Goal: Task Accomplishment & Management: Use online tool/utility

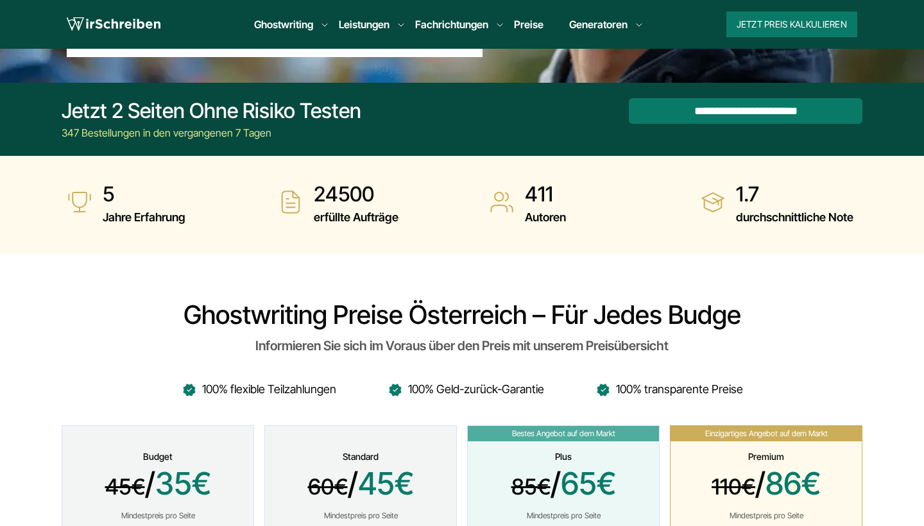
scroll to position [304, 0]
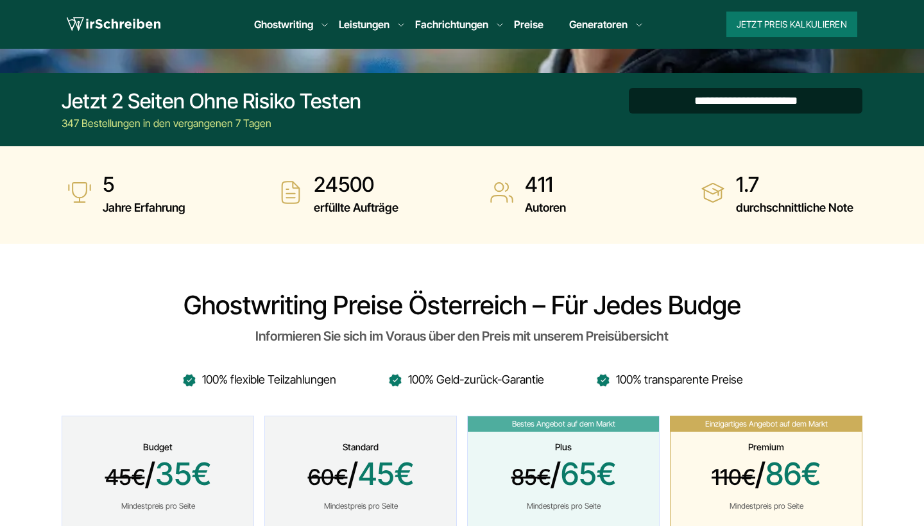
click at [737, 106] on input "**********" at bounding box center [746, 101] width 234 height 26
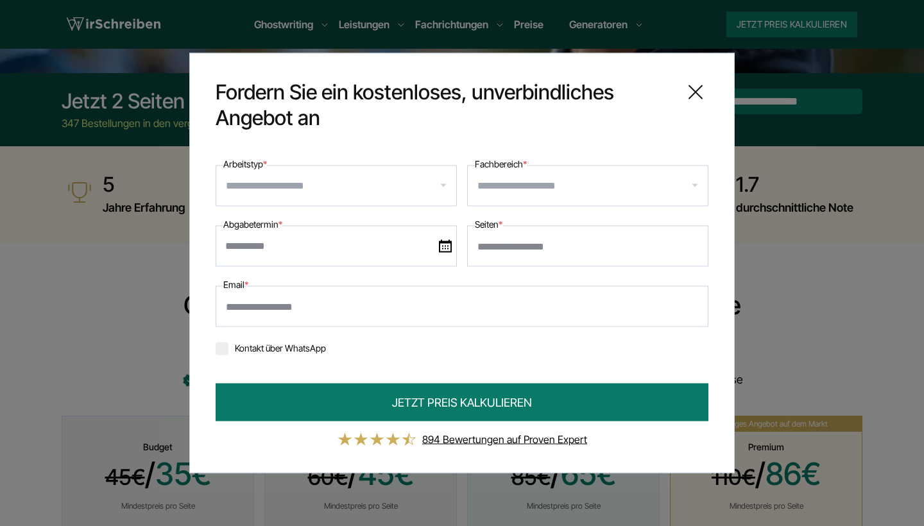
click at [363, 185] on input "Arbeitstyp *" at bounding box center [341, 186] width 230 height 21
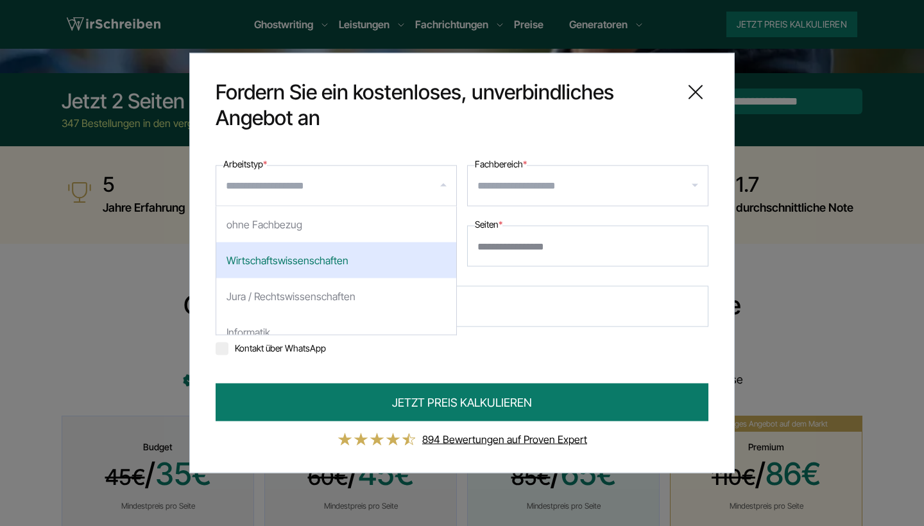
click at [336, 266] on div "Wirtschaftswissenschaften" at bounding box center [336, 261] width 240 height 36
select select "*"
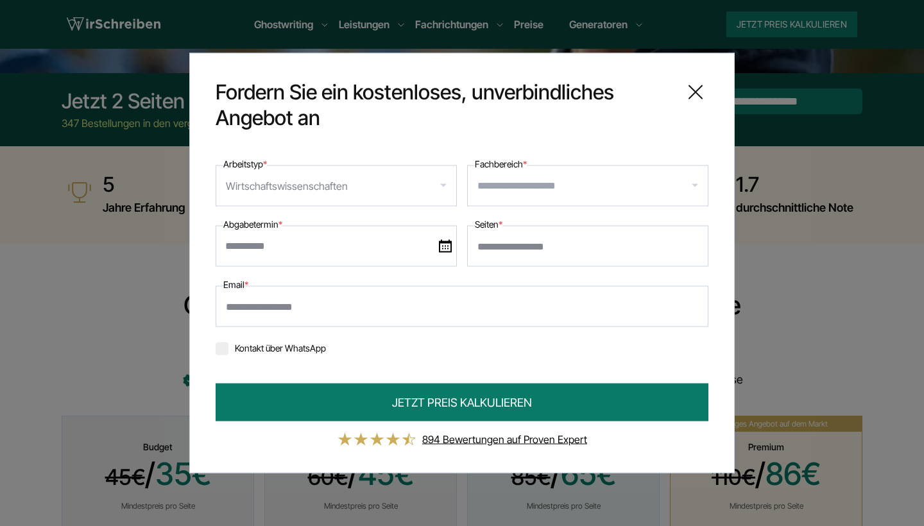
click at [541, 184] on input "Fachbereich *" at bounding box center [592, 186] width 230 height 21
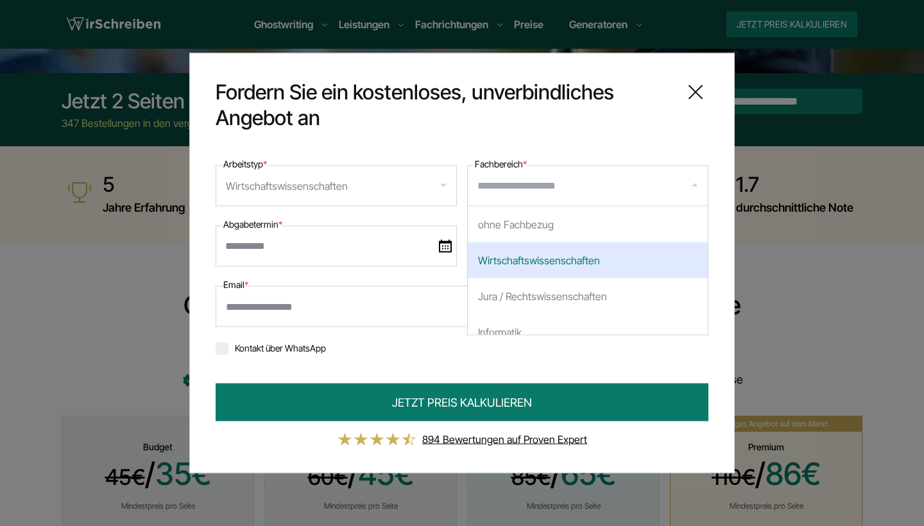
click at [535, 266] on div "Wirtschaftswissenschaften" at bounding box center [588, 261] width 240 height 36
select select "*"
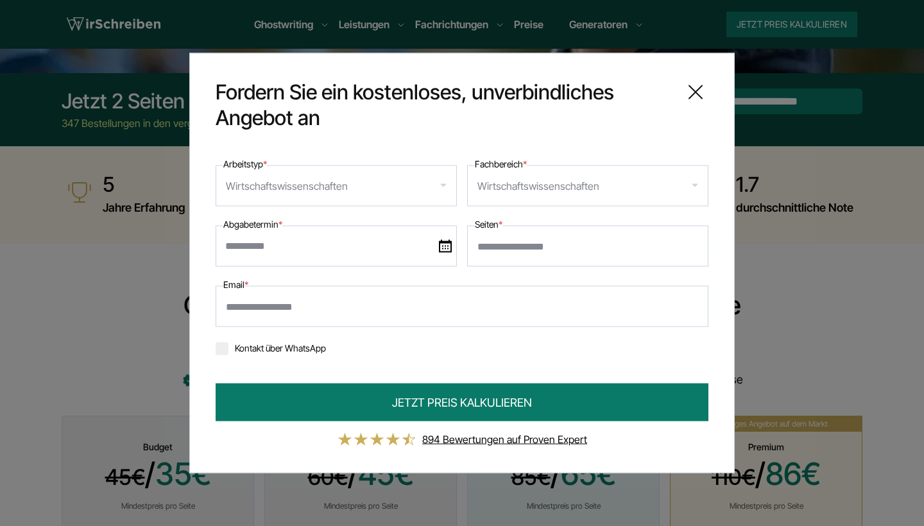
click at [413, 185] on div "Wirtschaftswissenschaften" at bounding box center [336, 186] width 241 height 41
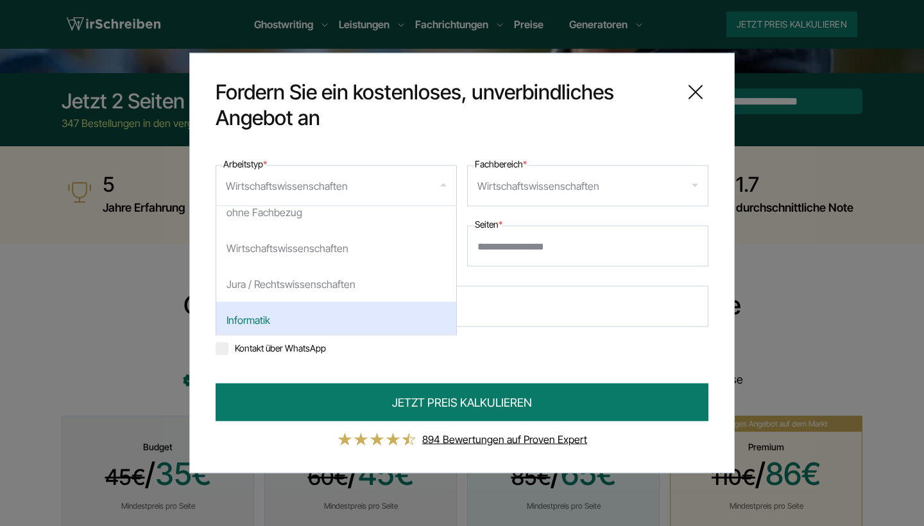
scroll to position [0, 0]
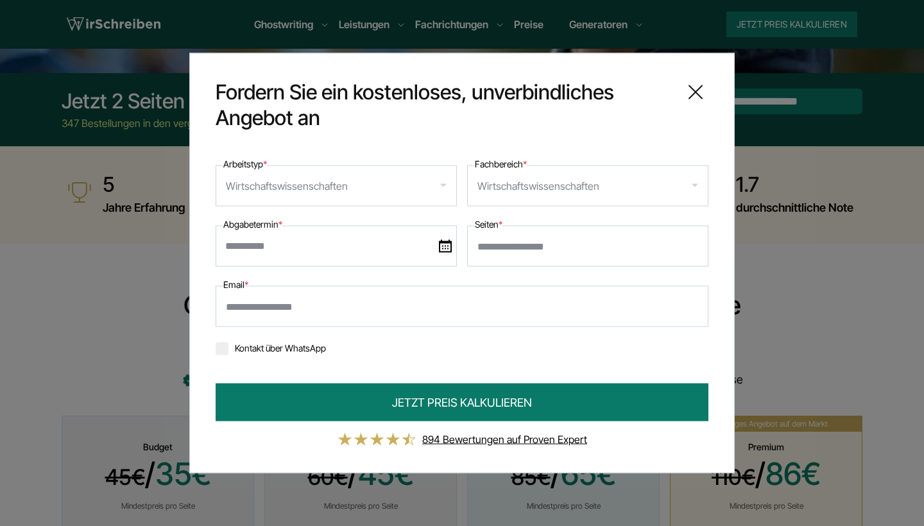
click at [635, 168] on div "Wirtschaftswissenschaften" at bounding box center [587, 186] width 241 height 41
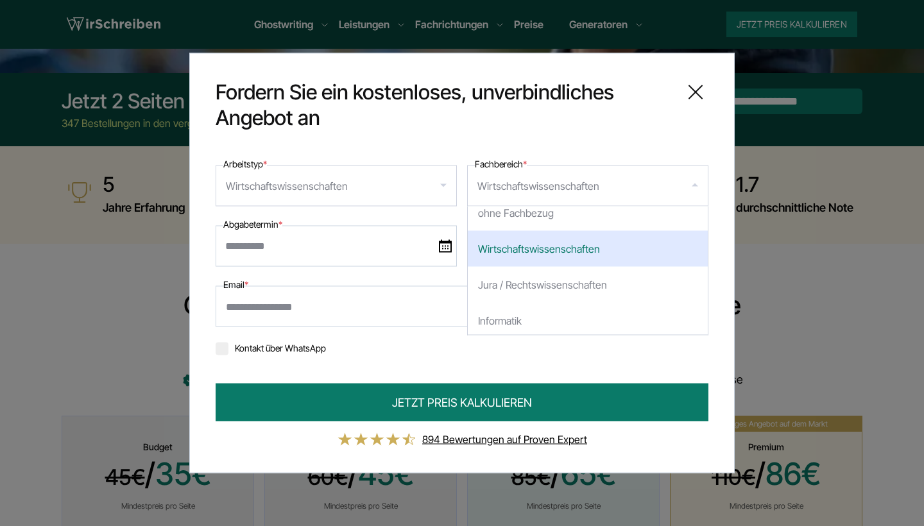
click at [576, 252] on div "Wirtschaftswissenschaften" at bounding box center [588, 249] width 240 height 36
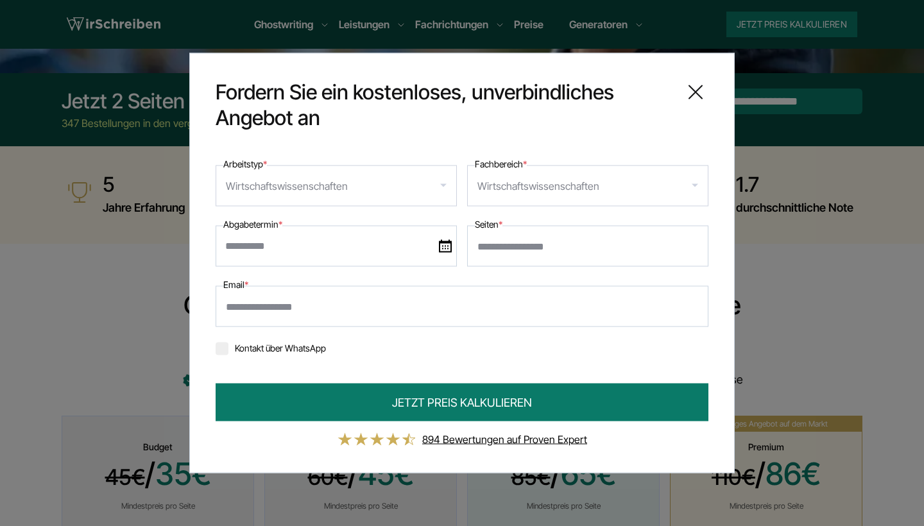
click at [372, 239] on input "text" at bounding box center [336, 246] width 241 height 41
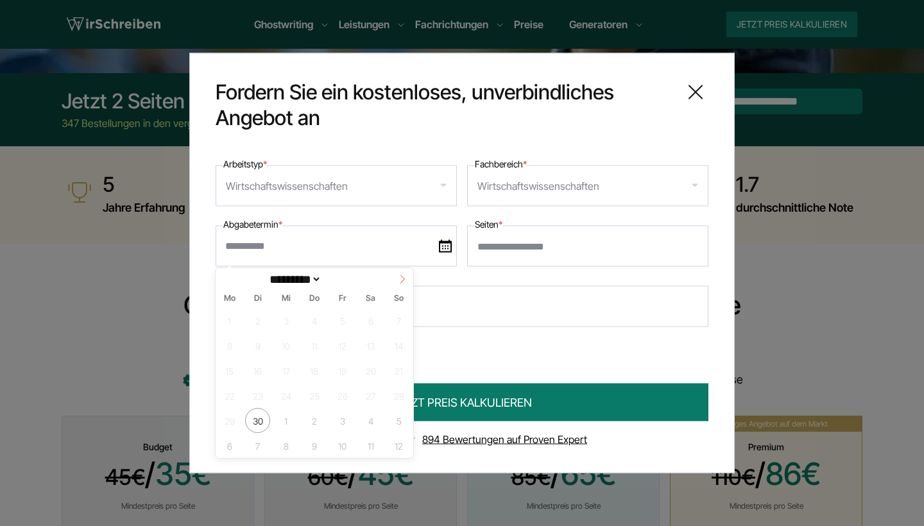
click at [402, 279] on icon at bounding box center [402, 279] width 9 height 9
select select "*"
click at [257, 370] on span "14" at bounding box center [257, 370] width 25 height 25
type input "**********"
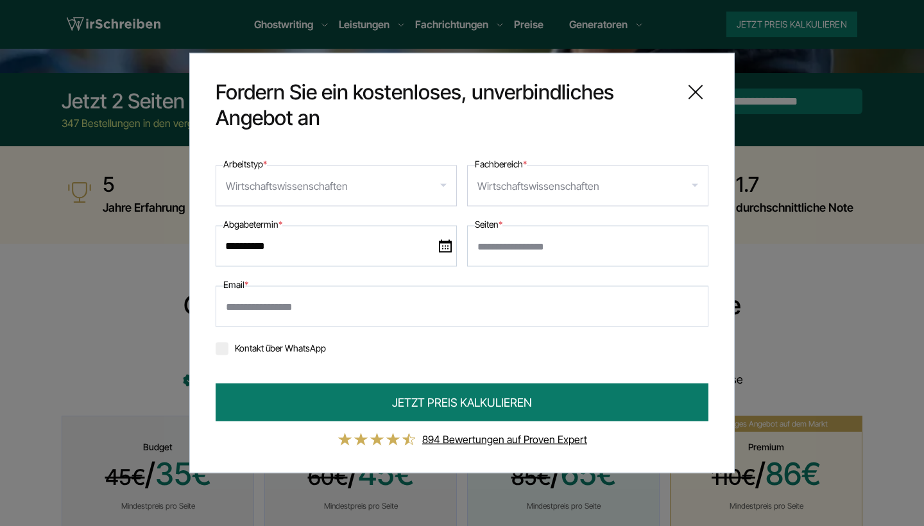
click at [592, 250] on input "Seiten *" at bounding box center [587, 246] width 241 height 41
type input "**"
click at [468, 304] on input "Email *" at bounding box center [462, 306] width 493 height 41
type input "**********"
click at [462, 402] on button "JETZT PREIS KALKULIEREN" at bounding box center [462, 403] width 493 height 38
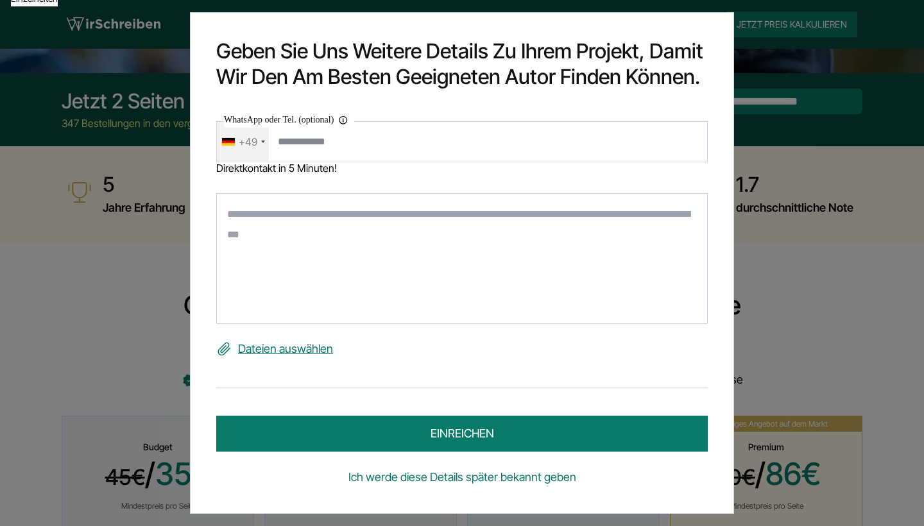
click at [475, 480] on link "Ich werde diese Details später bekannt geben" at bounding box center [462, 477] width 492 height 21
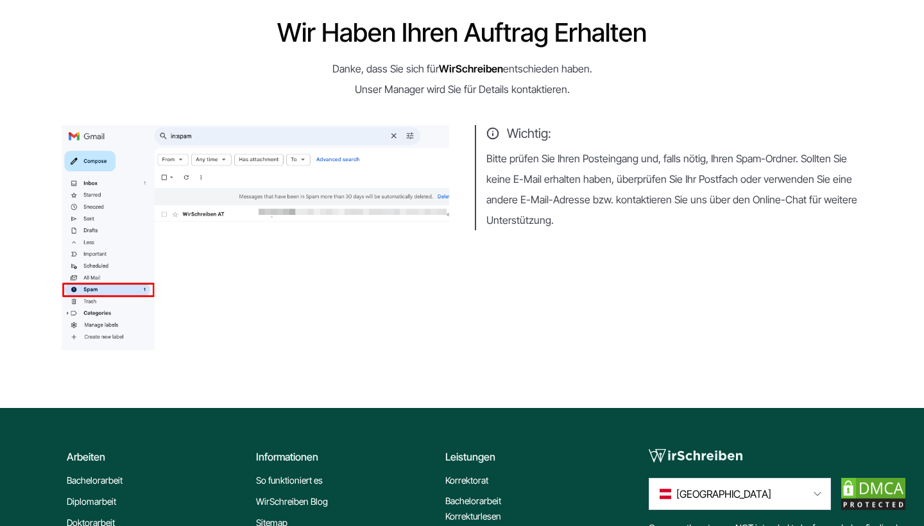
scroll to position [126, 0]
